Goal: Task Accomplishment & Management: Manage account settings

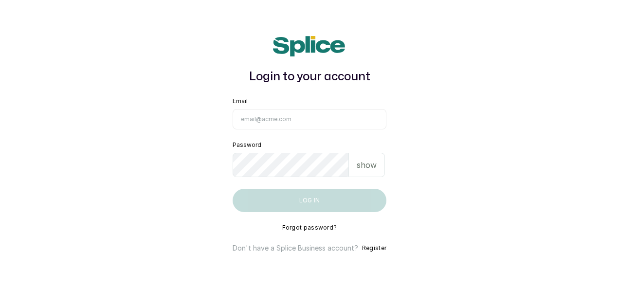
type input "maryamolawoyin21@gmail.com"
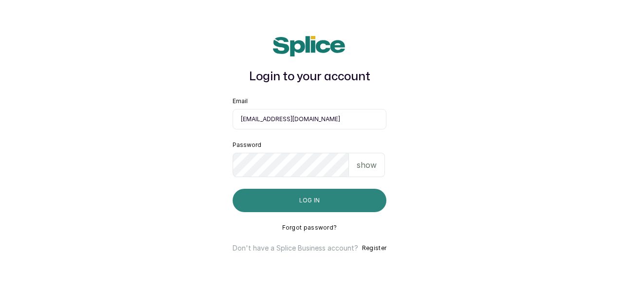
click at [297, 200] on button "Log in" at bounding box center [310, 200] width 154 height 23
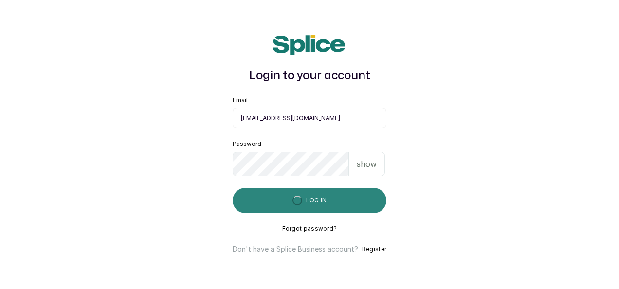
click at [297, 200] on div "submit" at bounding box center [297, 200] width 13 height 13
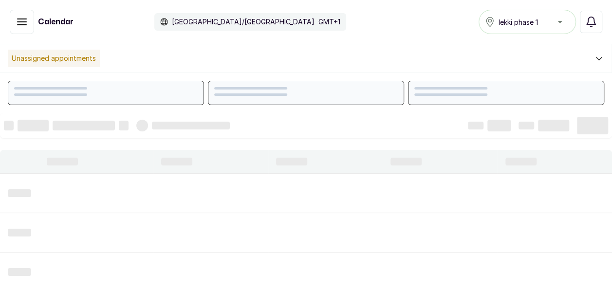
scroll to position [328, 0]
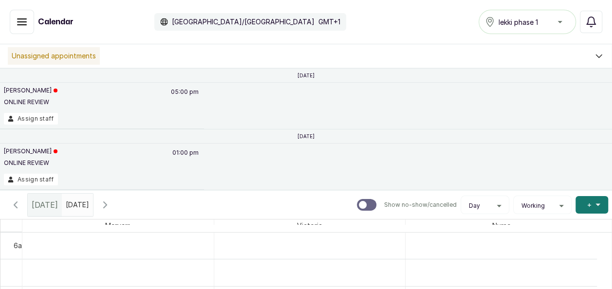
click at [19, 21] on icon "button" at bounding box center [22, 22] width 9 height 6
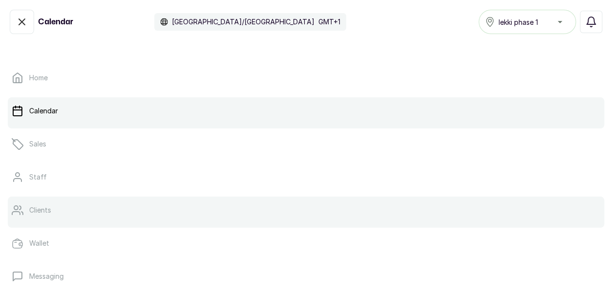
click at [30, 204] on link "Clients" at bounding box center [306, 210] width 597 height 27
